Goal: Use online tool/utility

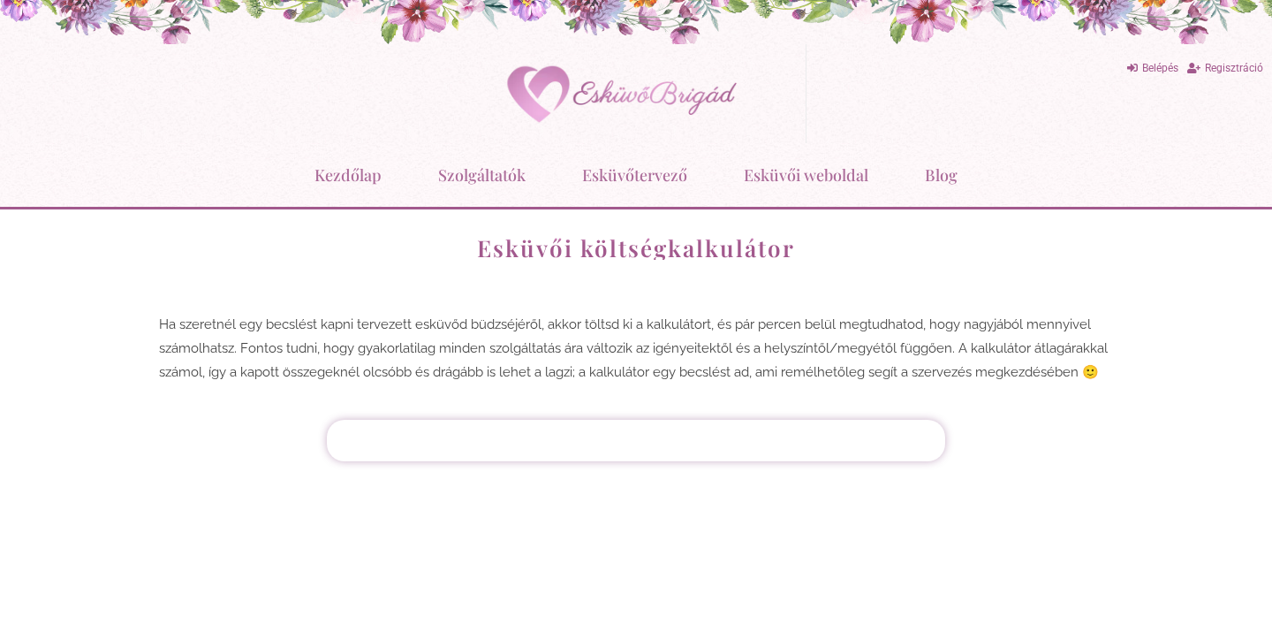
click at [657, 433] on div at bounding box center [636, 440] width 601 height 24
click at [637, 443] on div at bounding box center [636, 440] width 601 height 24
click at [535, 346] on p "Ha szeretnél egy becslést kapni tervezett esküvőd büdzséjéről, akkor töltsd ki …" at bounding box center [636, 349] width 954 height 72
click at [637, 457] on div "Vendégek száma Vacsora Étel [GEOGRAPHIC_DATA] Vacsora Éjféli falat Ital Alap it…" at bounding box center [636, 441] width 618 height 42
